Goal: Task Accomplishment & Management: Manage account settings

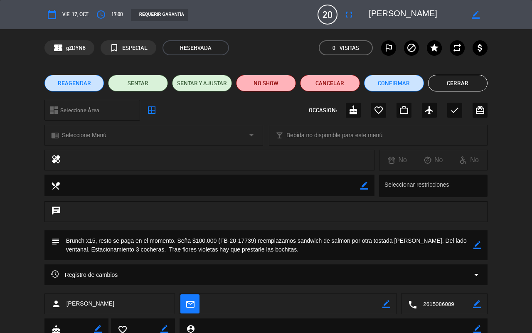
click at [455, 89] on button "Cerrar" at bounding box center [458, 83] width 60 height 17
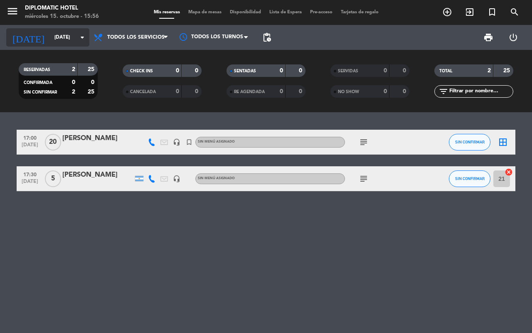
click at [70, 44] on input "[DATE]" at bounding box center [83, 37] width 66 height 14
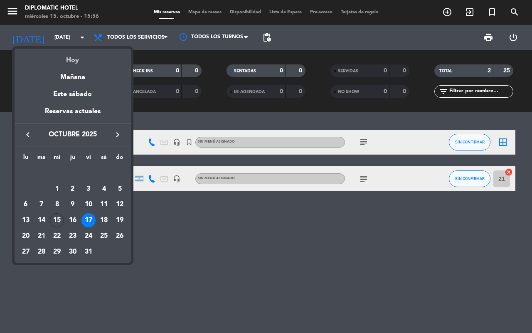
click at [72, 57] on div "Hoy" at bounding box center [73, 57] width 116 height 17
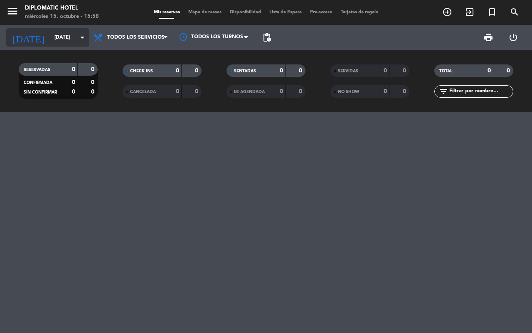
click at [56, 44] on div "[DATE] [DATE] arrow_drop_down" at bounding box center [47, 37] width 83 height 18
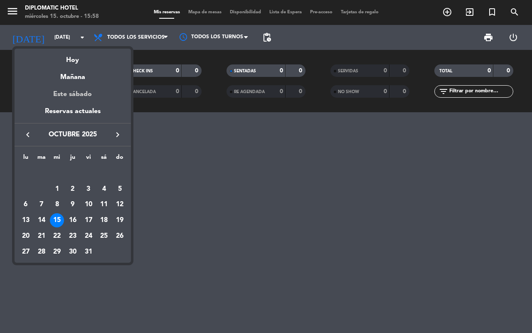
click at [80, 94] on div "Este sábado" at bounding box center [73, 94] width 116 height 23
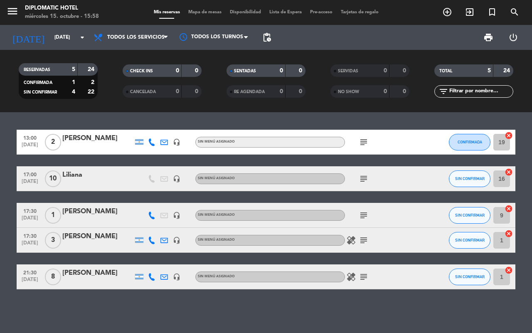
click at [364, 212] on icon "subject" at bounding box center [363, 215] width 10 height 10
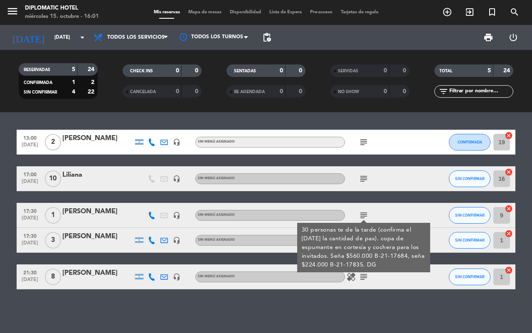
click at [304, 308] on div "13:00 [DATE] 2 [PERSON_NAME] headset_mic Sin menú asignado subject CONFIRMADA 1…" at bounding box center [266, 222] width 532 height 221
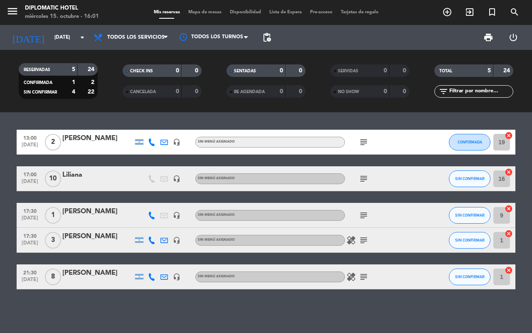
click at [368, 237] on icon "subject" at bounding box center [363, 240] width 10 height 10
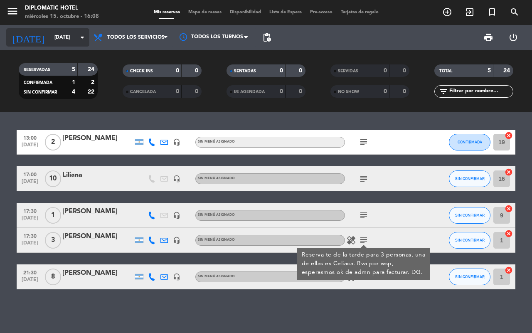
click at [53, 44] on div "[DATE] [DATE] arrow_drop_down" at bounding box center [47, 37] width 83 height 18
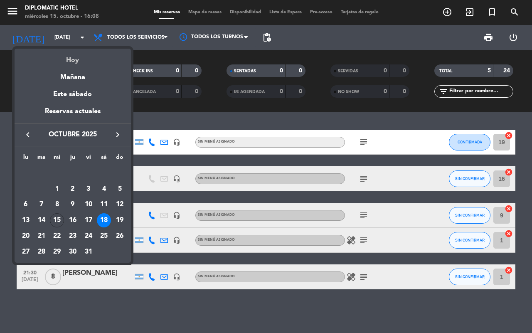
click at [59, 52] on div "Hoy" at bounding box center [73, 57] width 116 height 17
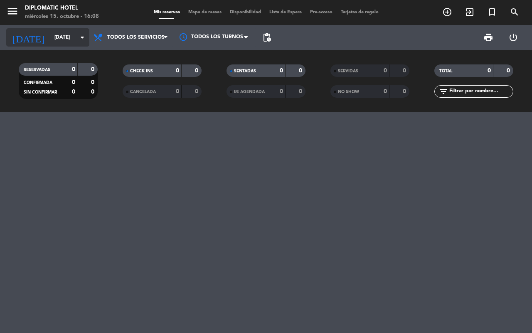
click at [66, 43] on input "[DATE]" at bounding box center [83, 37] width 66 height 14
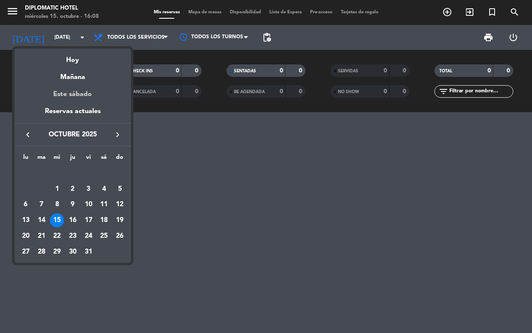
click at [80, 92] on div "Este sábado" at bounding box center [73, 94] width 116 height 23
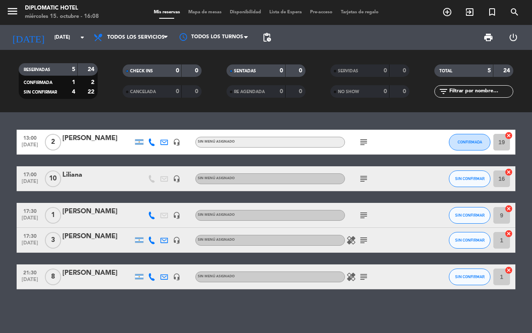
click at [361, 180] on icon "subject" at bounding box center [363, 179] width 10 height 10
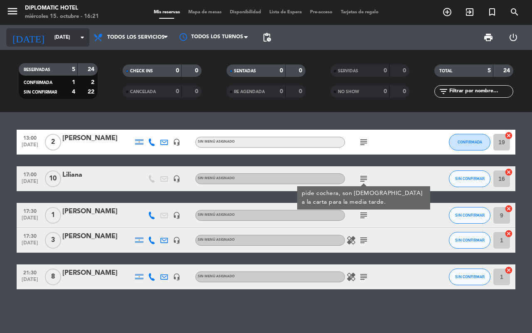
click at [67, 31] on input "[DATE]" at bounding box center [83, 37] width 66 height 14
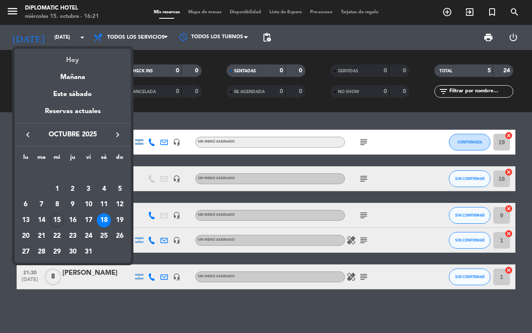
click at [74, 61] on div "Hoy" at bounding box center [73, 57] width 116 height 17
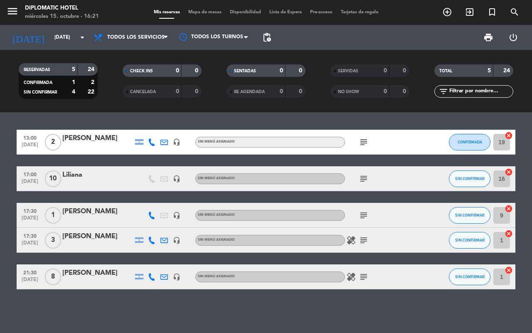
type input "[DATE]"
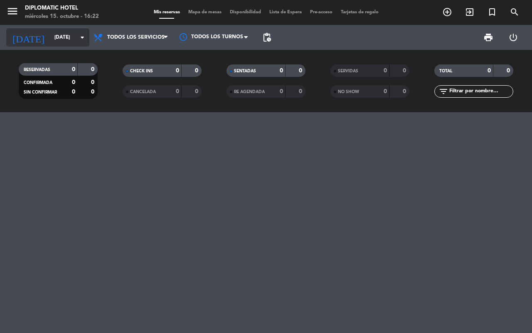
click at [66, 42] on input "[DATE]" at bounding box center [83, 37] width 66 height 14
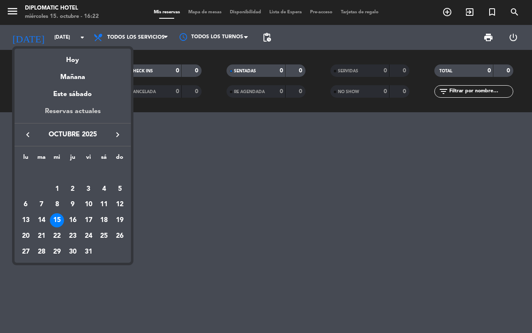
click at [72, 110] on div "Reservas actuales" at bounding box center [73, 114] width 116 height 17
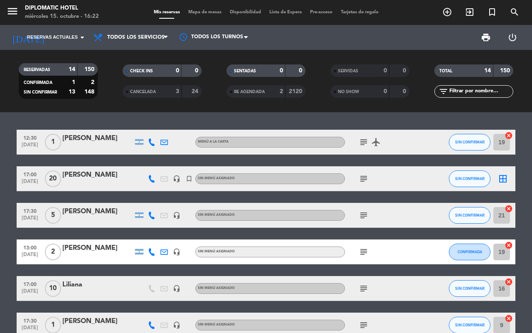
click at [366, 215] on icon "subject" at bounding box center [363, 215] width 10 height 10
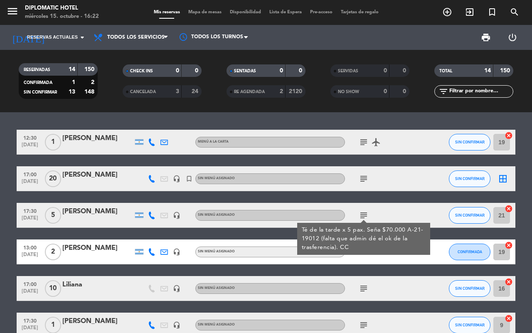
click at [84, 216] on div "[PERSON_NAME]" at bounding box center [97, 211] width 71 height 11
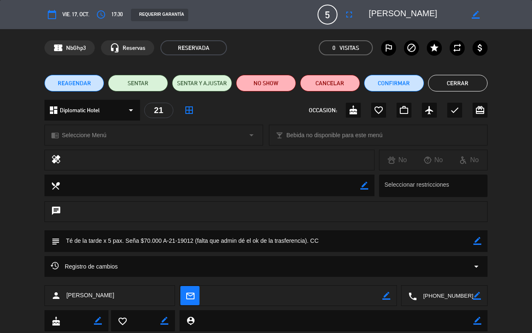
click at [480, 241] on icon "border_color" at bounding box center [477, 241] width 8 height 8
click at [307, 241] on textarea at bounding box center [267, 240] width 414 height 21
type textarea "Té de la tarde x 5 pax. Seña $70.000 A-21-19012 . CC"
click at [480, 236] on div at bounding box center [477, 241] width 8 height 22
click at [478, 238] on icon at bounding box center [477, 241] width 8 height 8
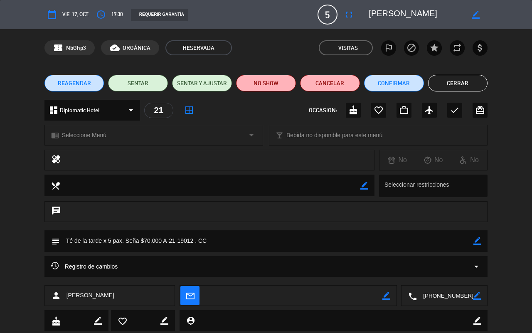
click at [459, 89] on button "Cerrar" at bounding box center [458, 83] width 60 height 17
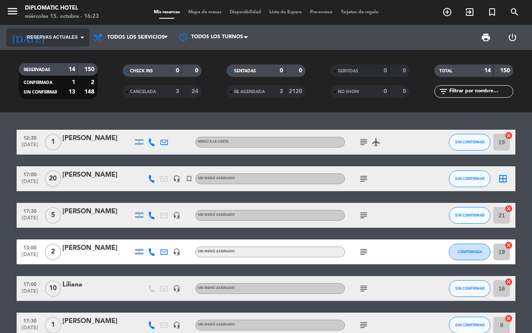
click at [61, 37] on span "Reservas actuales" at bounding box center [52, 37] width 51 height 7
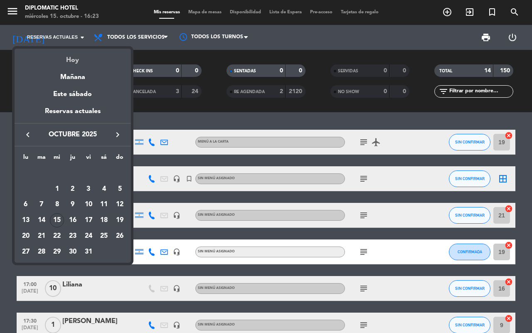
click at [72, 61] on div "Hoy" at bounding box center [73, 57] width 116 height 17
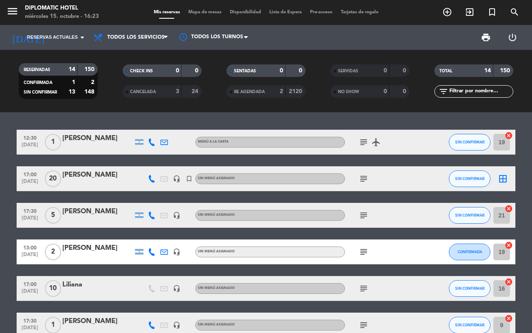
type input "[DATE]"
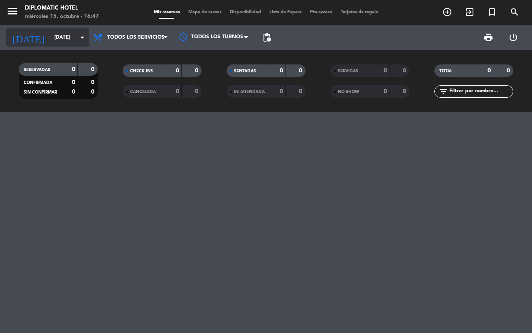
click at [50, 40] on input "[DATE]" at bounding box center [83, 37] width 66 height 14
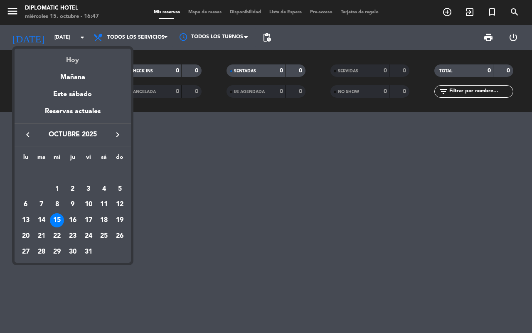
click at [59, 60] on div "Hoy" at bounding box center [73, 57] width 116 height 17
